Goal: Task Accomplishment & Management: Manage account settings

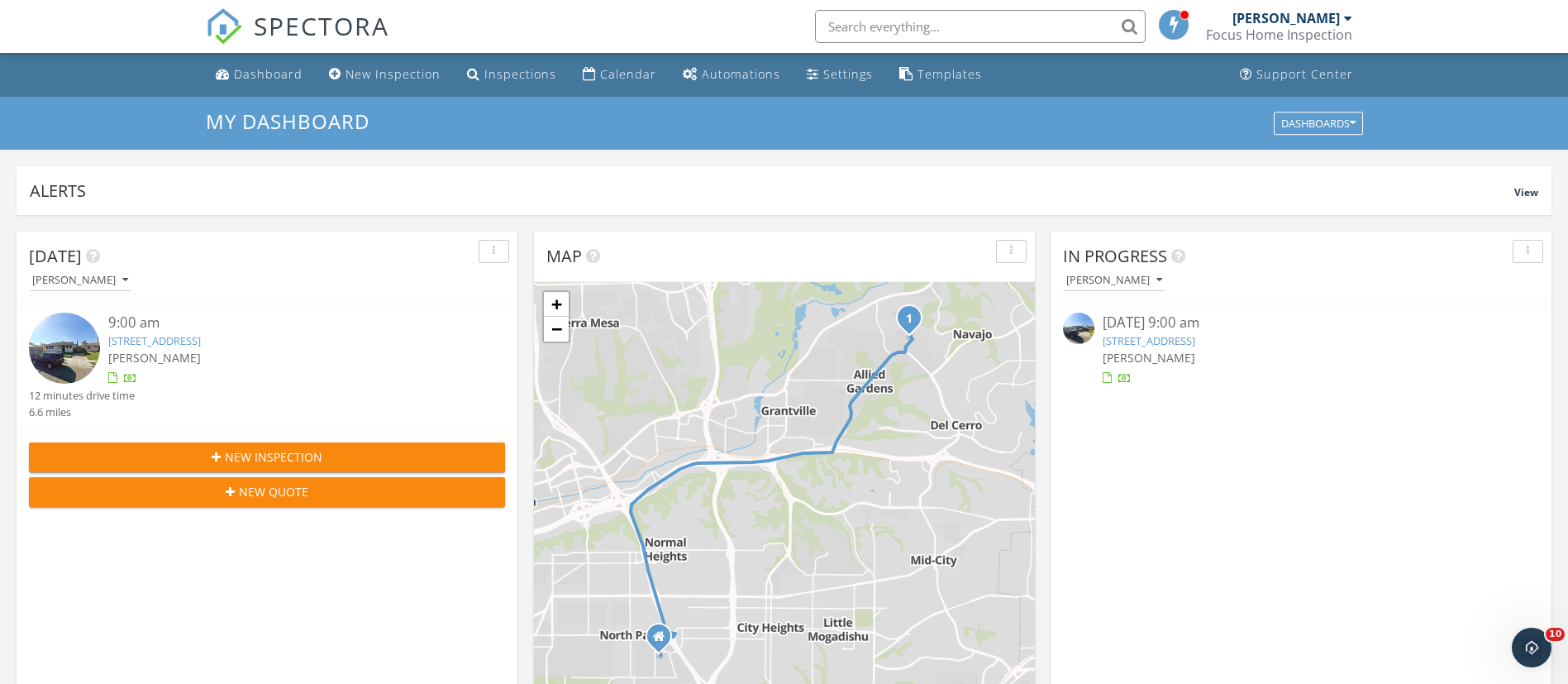
click at [266, 326] on div "9:00 am" at bounding box center [287, 323] width 357 height 20
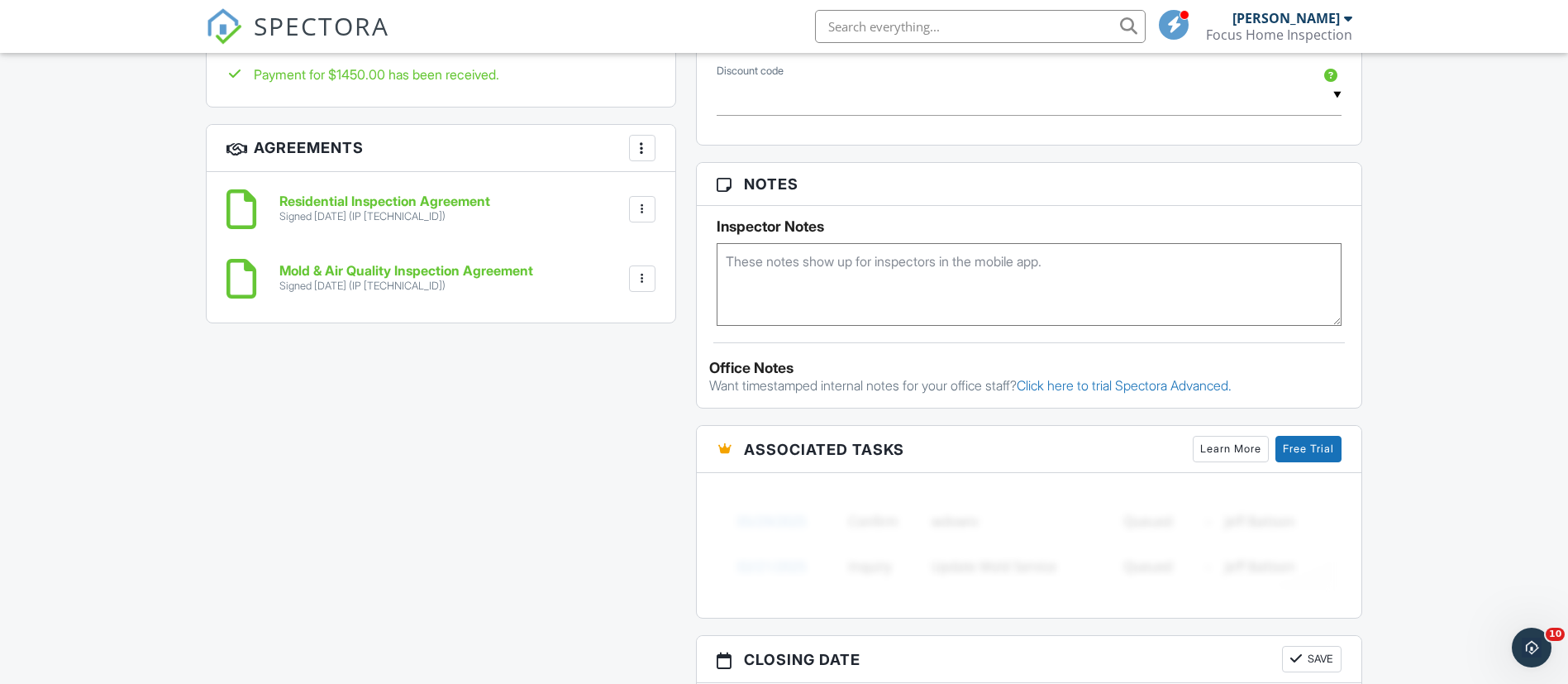
scroll to position [918, 0]
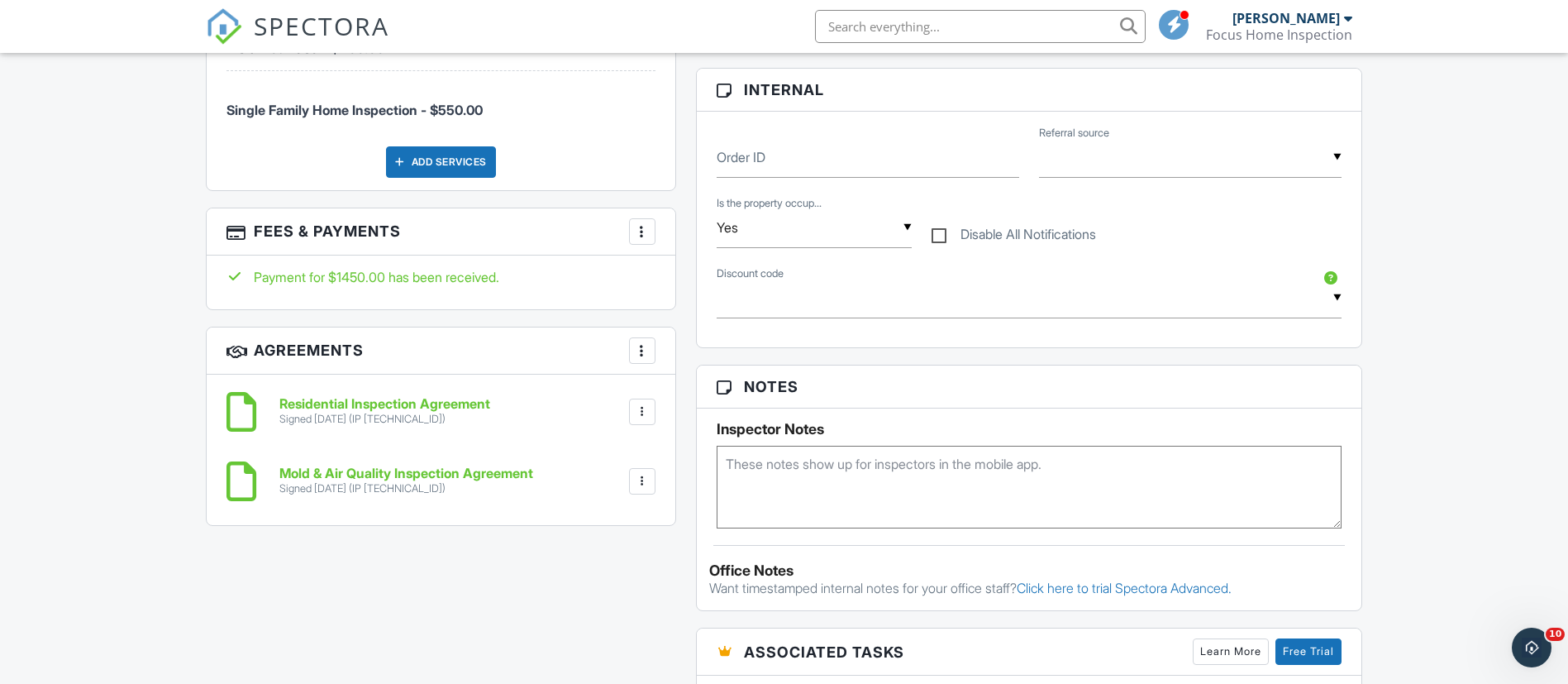
click at [635, 223] on div at bounding box center [642, 231] width 16 height 16
click at [661, 344] on li "View Invoice" at bounding box center [725, 365] width 172 height 41
click at [938, 240] on label "Disable All Notifications" at bounding box center [1013, 237] width 165 height 20
click at [938, 231] on input "Disable All Notifications" at bounding box center [936, 226] width 11 height 11
checkbox input "true"
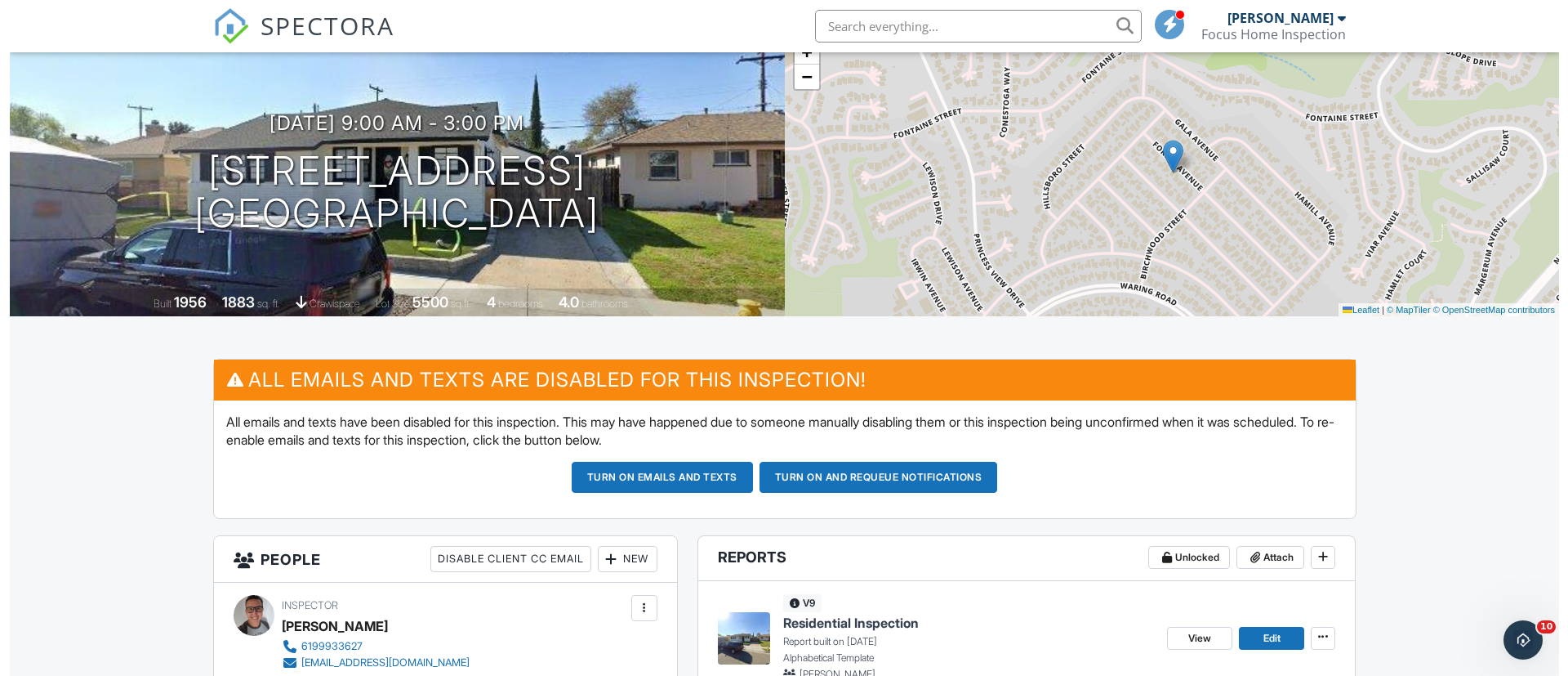
scroll to position [0, 0]
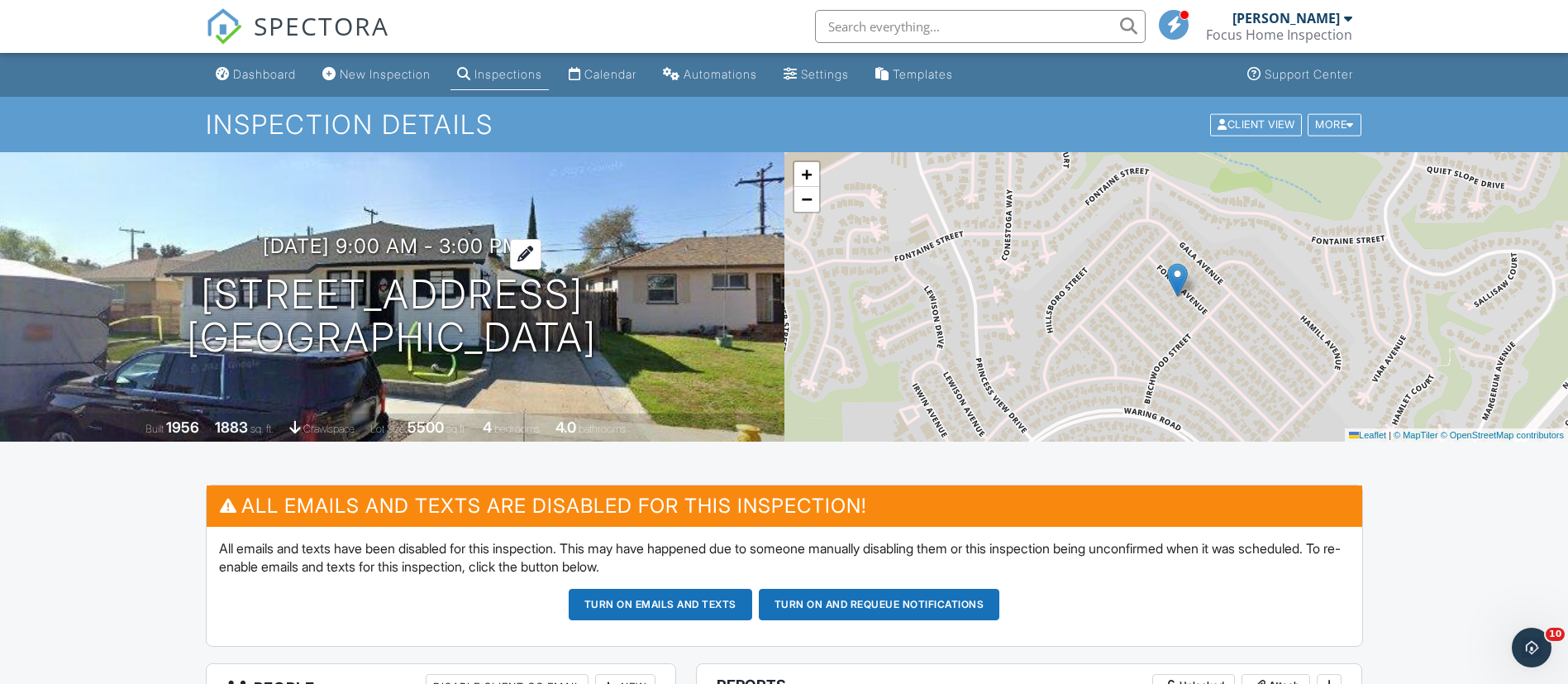
click at [455, 244] on h3 "09/29/2025 9:00 am - 3:00 pm" at bounding box center [392, 246] width 258 height 22
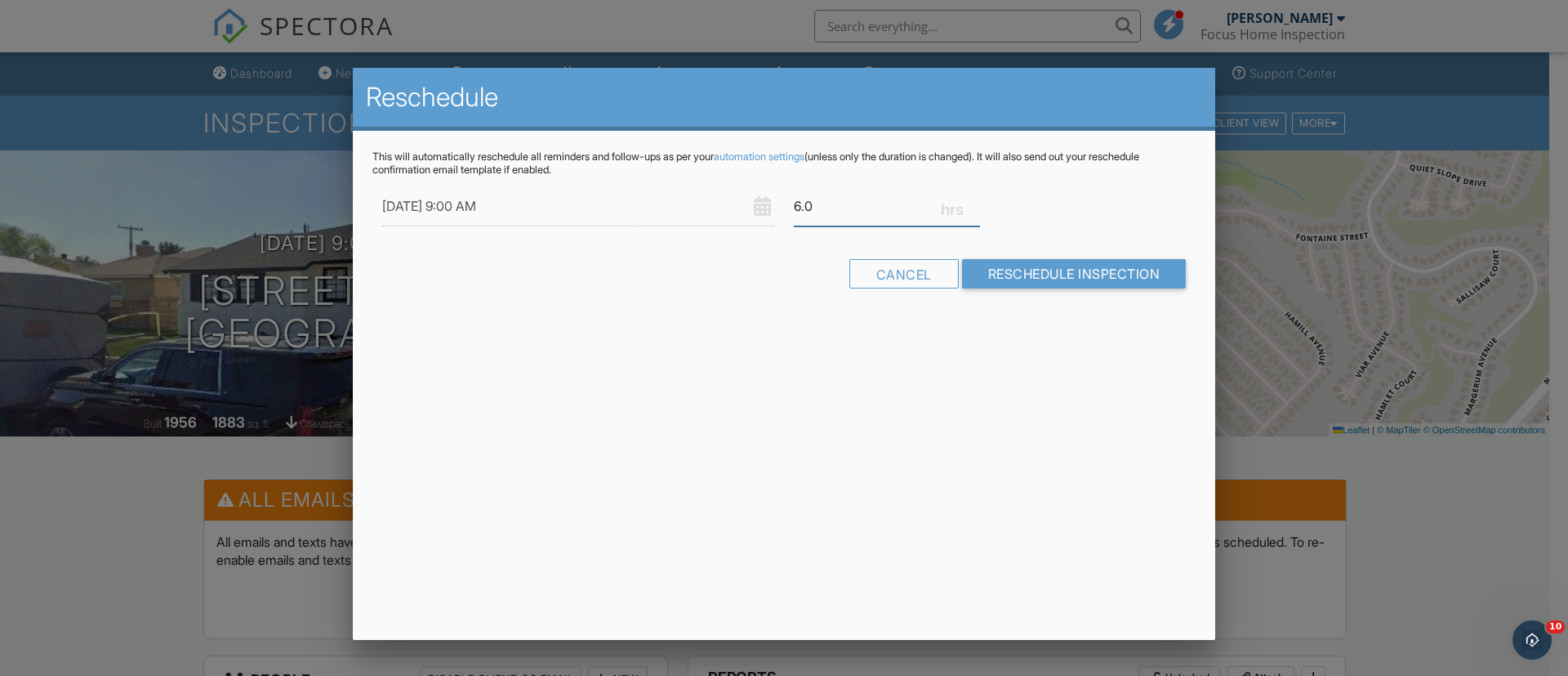
click at [799, 208] on input "6.0" at bounding box center [886, 206] width 186 height 40
type input "2.0"
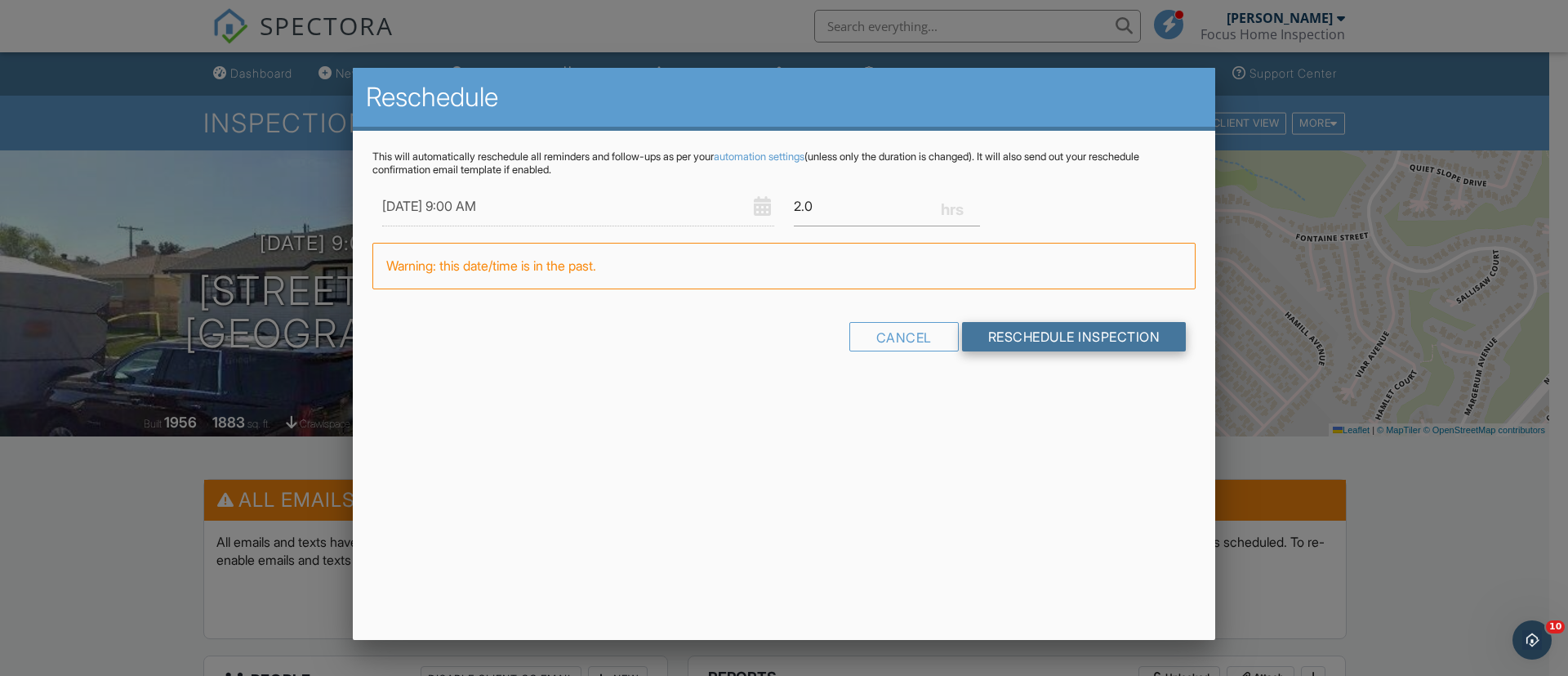
click at [1039, 270] on form "09/29/2025 9:00 AM 2.0 Warning: this date/time is in the past. Cancel Reschedul…" at bounding box center [784, 274] width 823 height 176
click at [1016, 338] on input "Reschedule Inspection" at bounding box center [1075, 336] width 224 height 30
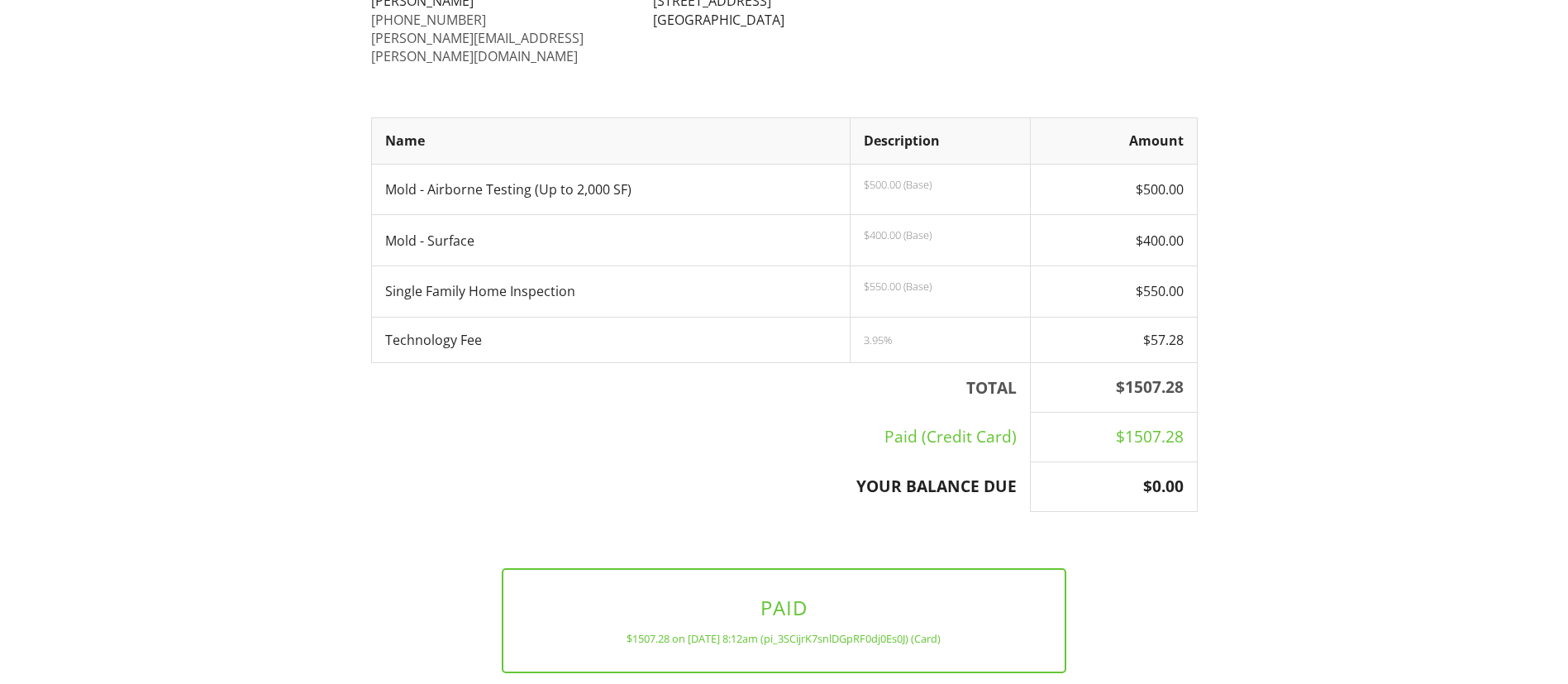
scroll to position [210, 0]
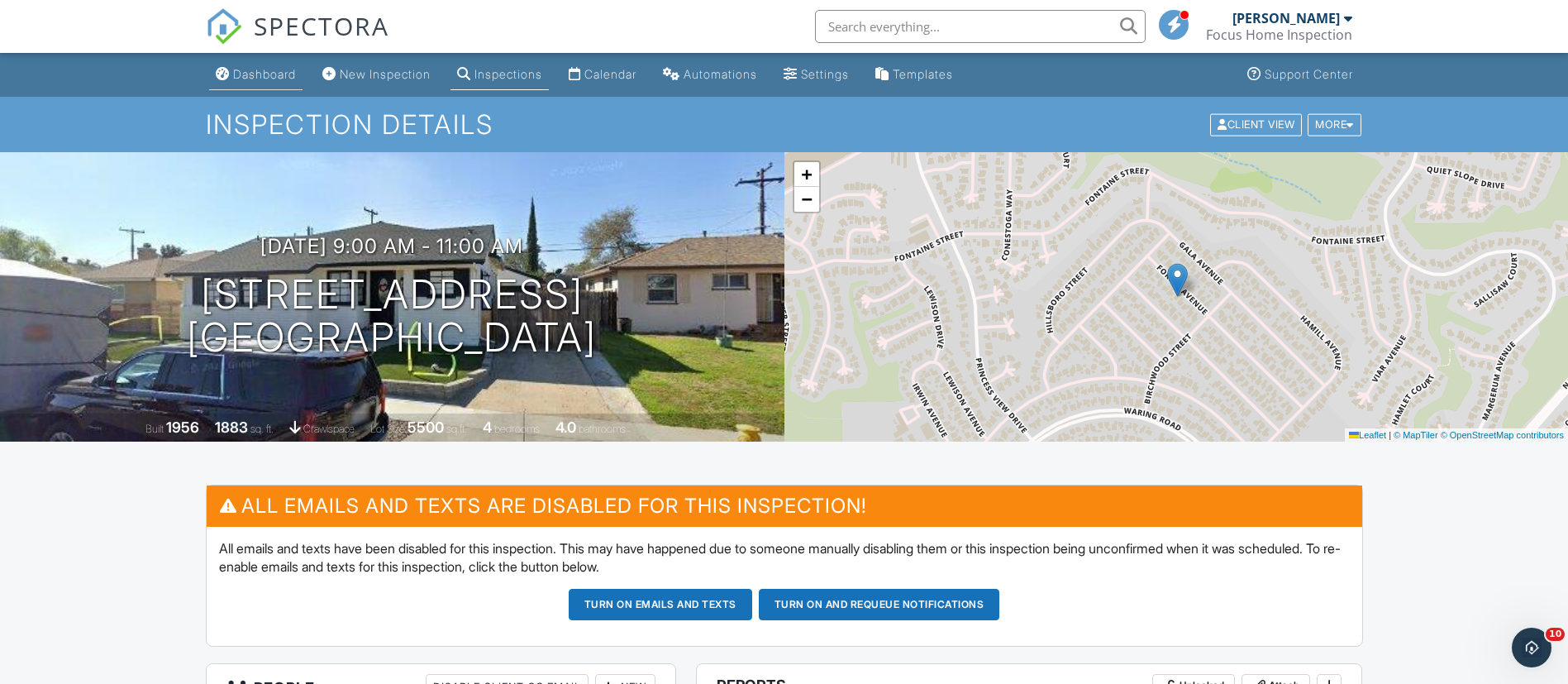
click at [279, 63] on link "Dashboard" at bounding box center [255, 75] width 93 height 31
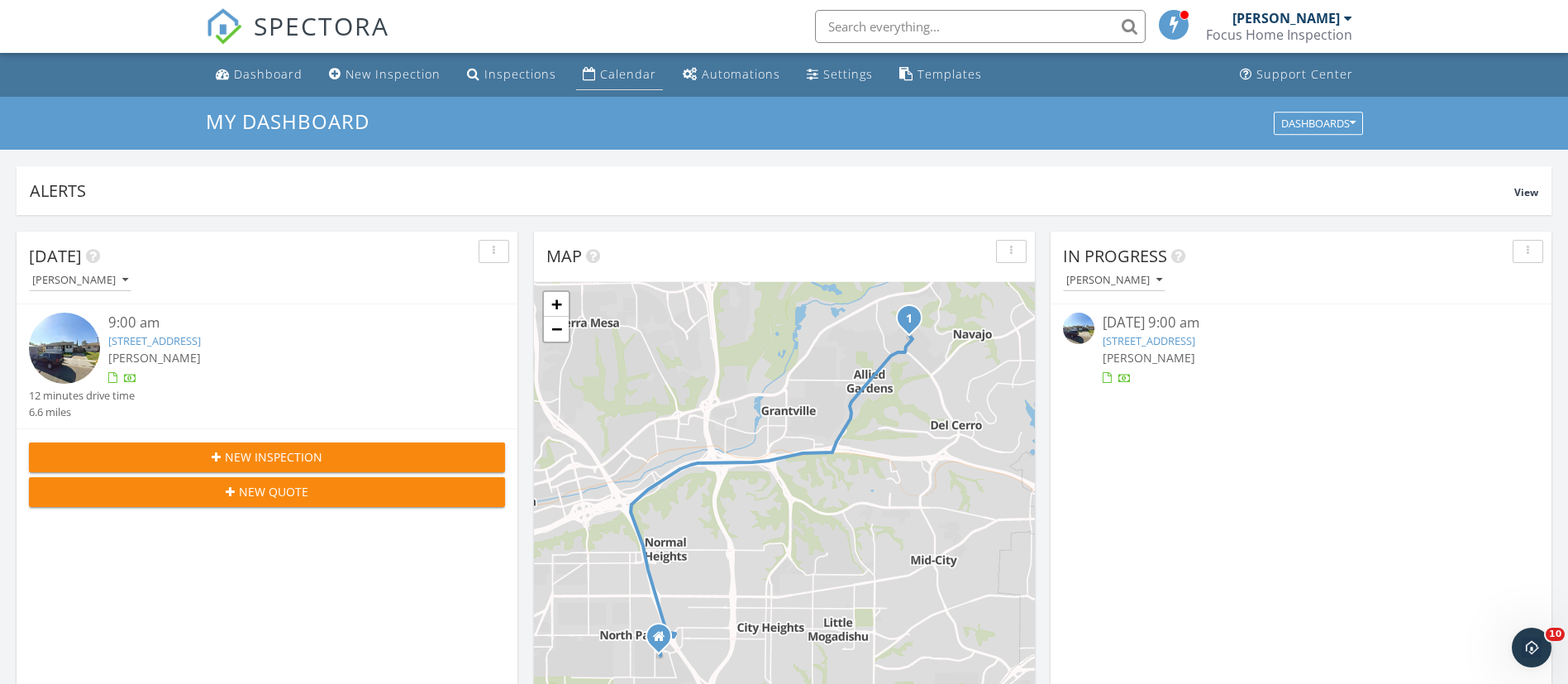
click at [607, 76] on div "Calendar" at bounding box center [628, 73] width 56 height 15
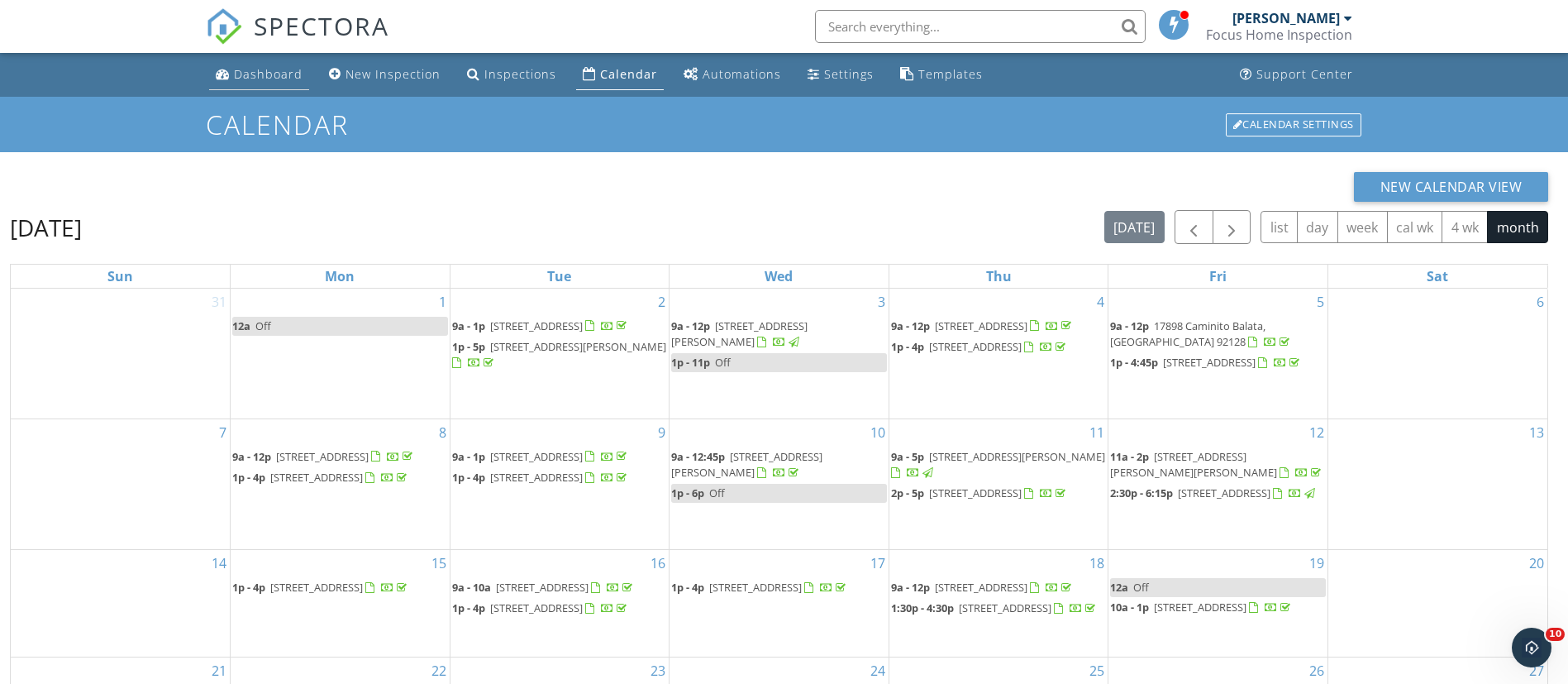
click at [271, 65] on link "Dashboard" at bounding box center [259, 75] width 100 height 31
